Goal: Transaction & Acquisition: Purchase product/service

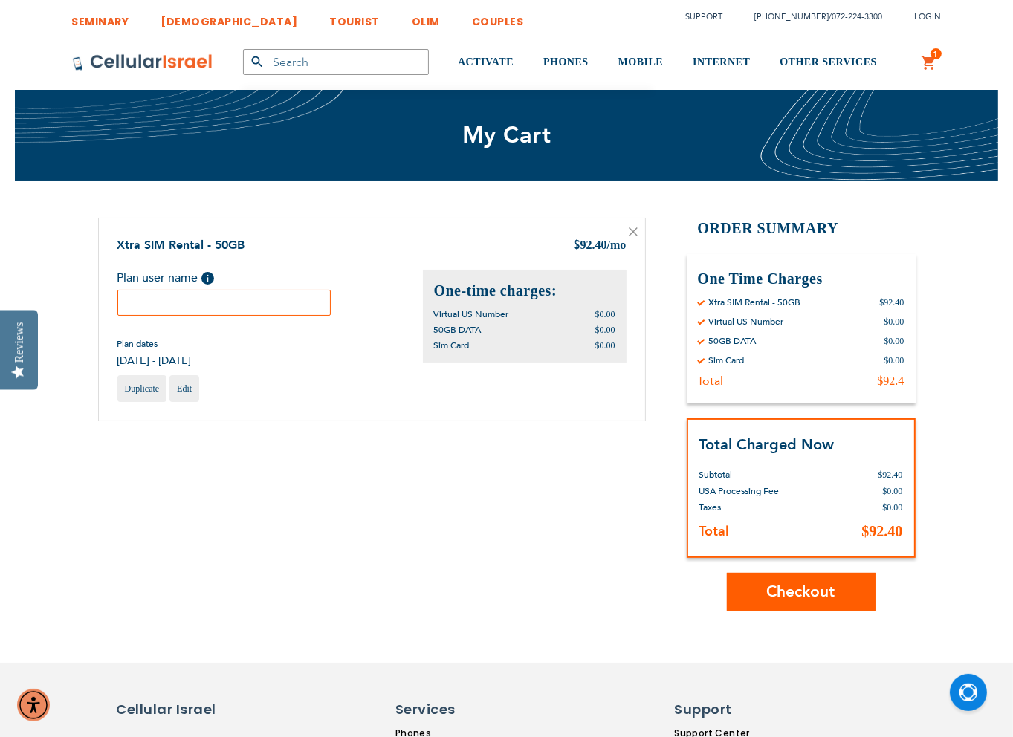
type input "[EMAIL_ADDRESS][DOMAIN_NAME]"
click at [197, 299] on input "text" at bounding box center [224, 303] width 214 height 26
type input "Moshe Ochs"
click at [782, 586] on span "Checkout" at bounding box center [801, 592] width 68 height 22
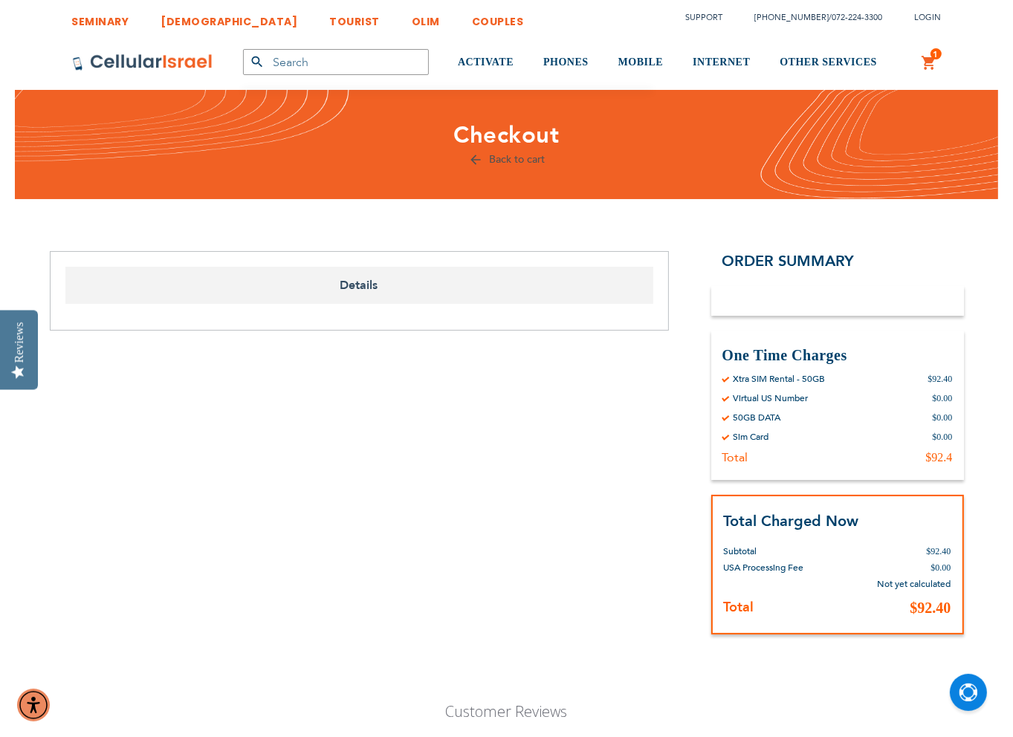
select select "US"
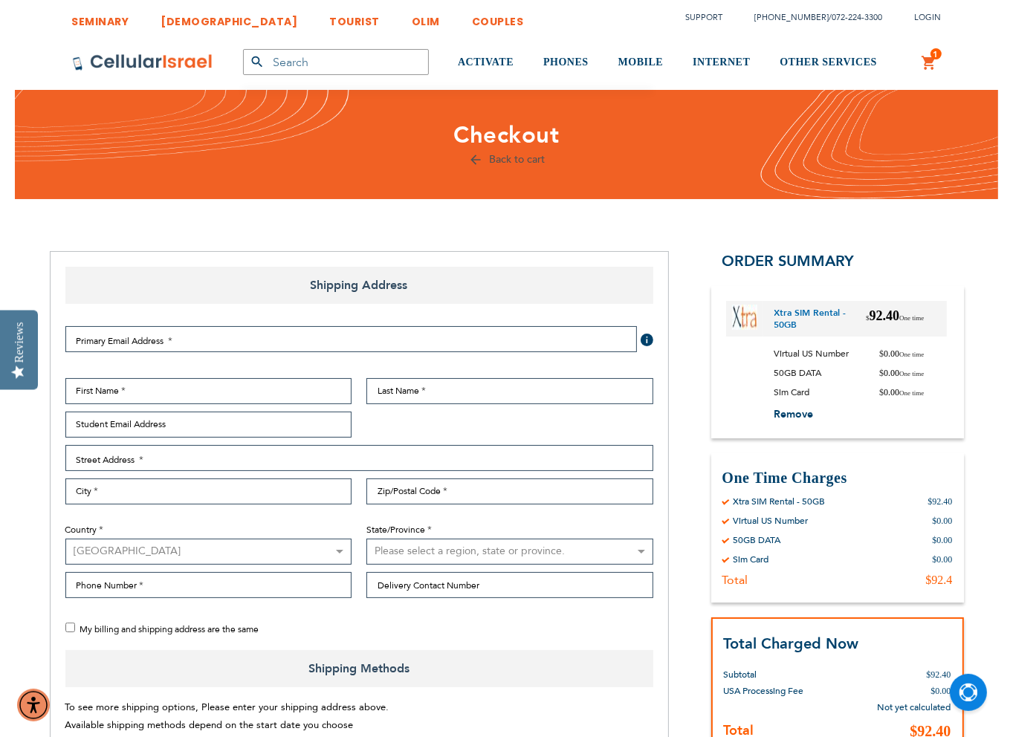
checkbox input "true"
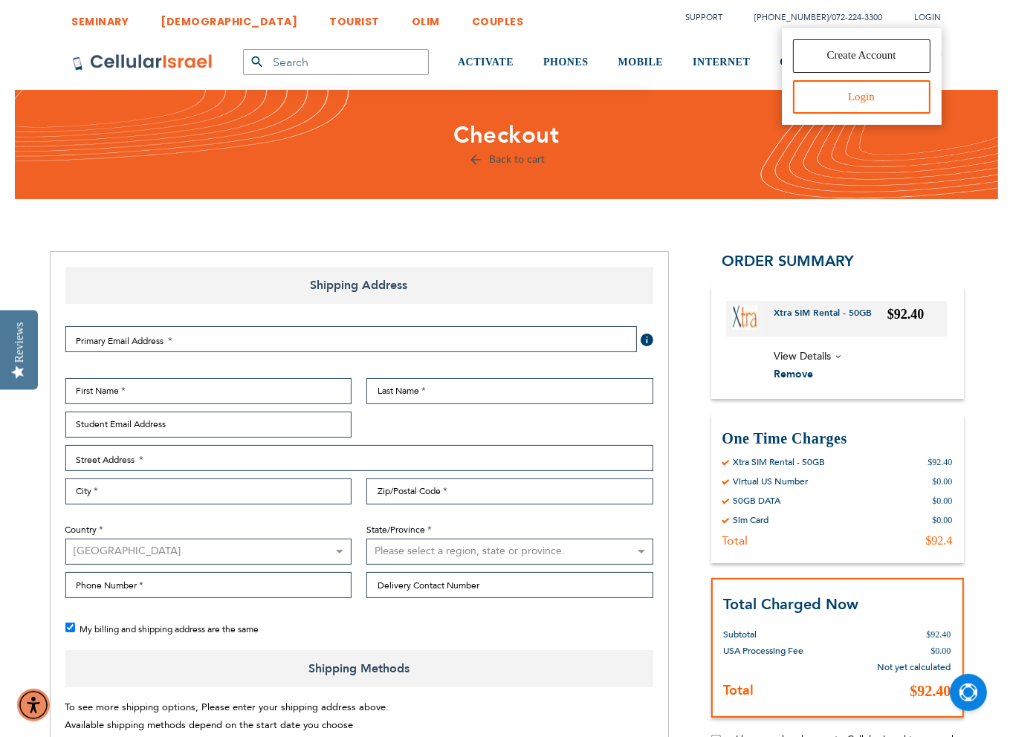
type input "[EMAIL_ADDRESS][DOMAIN_NAME]"
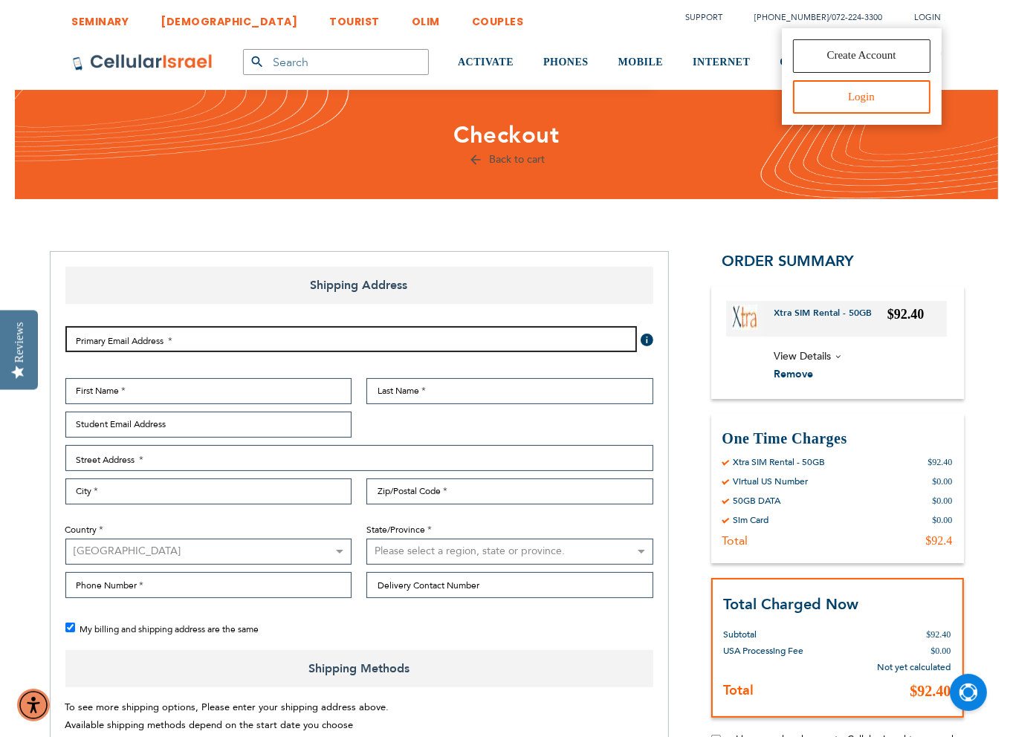
type input "[EMAIL_ADDRESS][DOMAIN_NAME]"
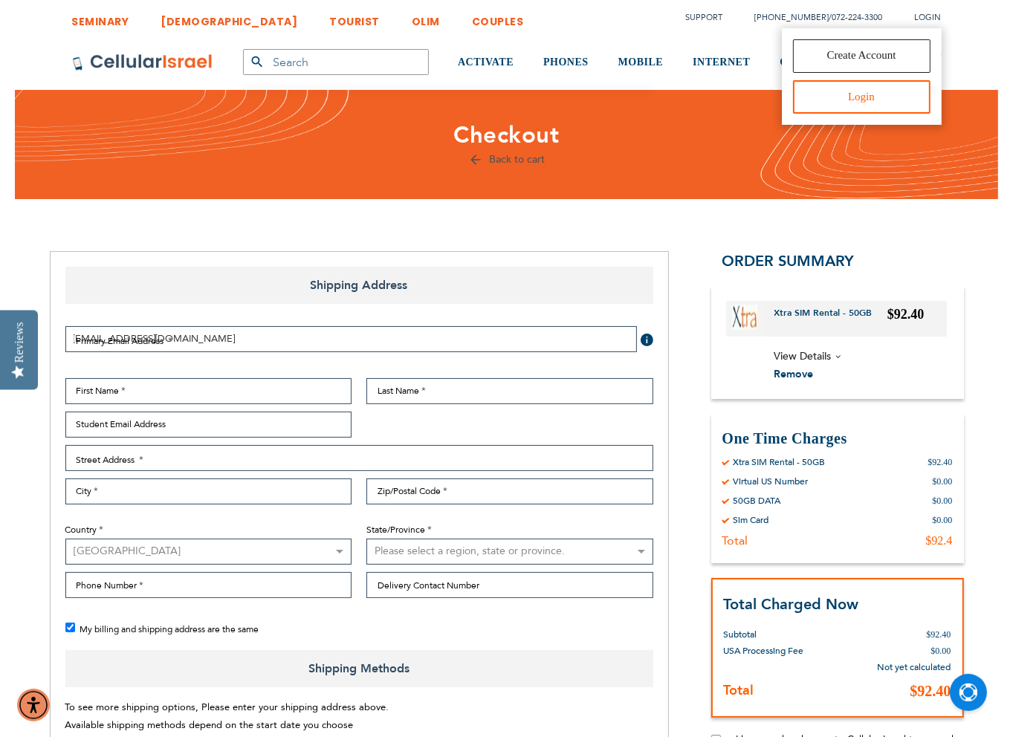
click at [878, 102] on link "Login" at bounding box center [862, 96] width 138 height 33
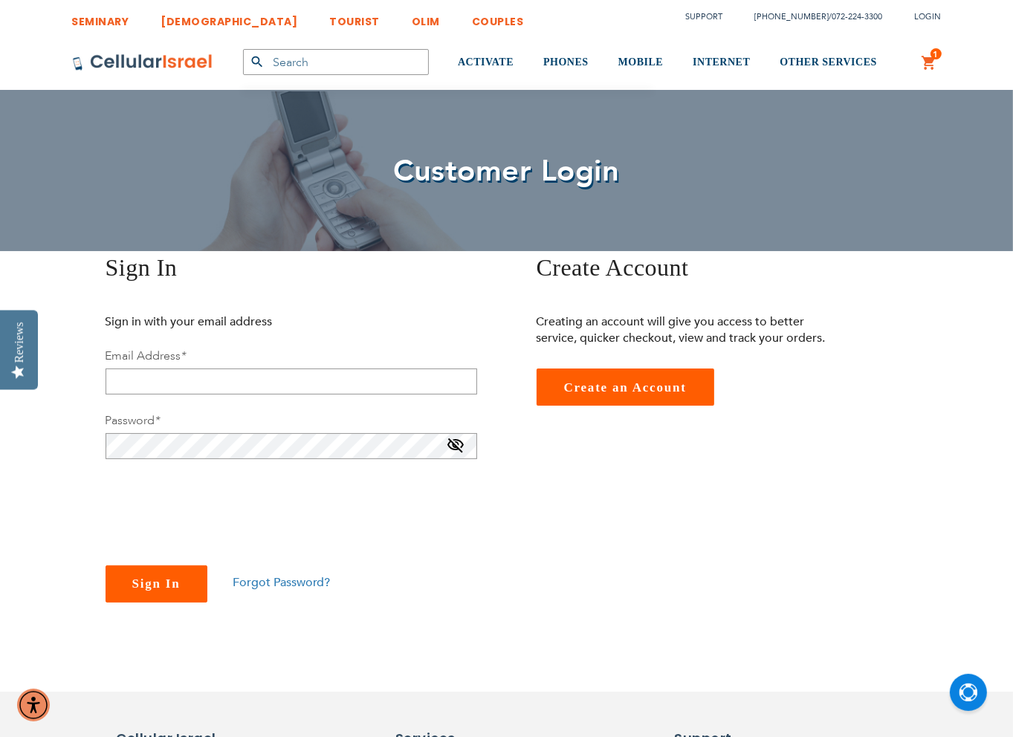
checkbox input "true"
type input "[EMAIL_ADDRESS][DOMAIN_NAME]"
click at [167, 582] on span "Sign In" at bounding box center [156, 584] width 48 height 14
